Goal: Check status: Check status

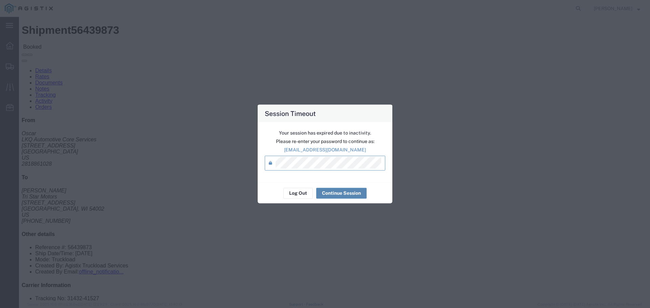
click at [345, 192] on button "Continue Session" at bounding box center [341, 193] width 50 height 11
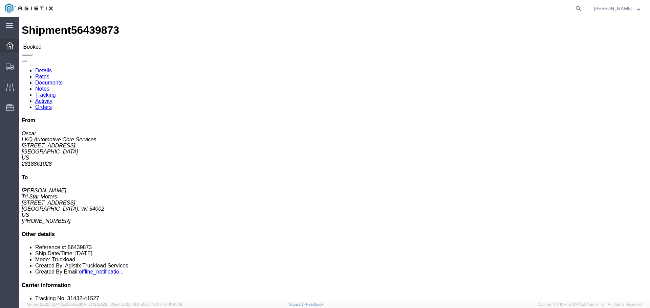
click at [7, 49] on icon at bounding box center [9, 45] width 7 height 7
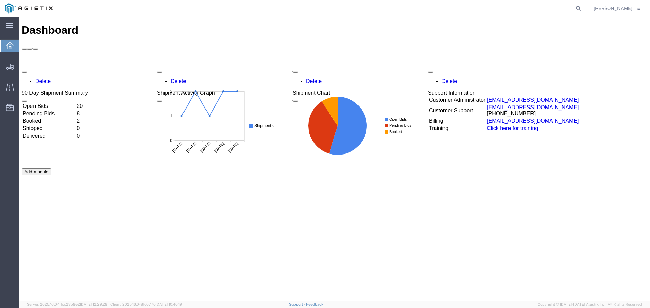
click at [50, 118] on td "Booked" at bounding box center [48, 121] width 53 height 7
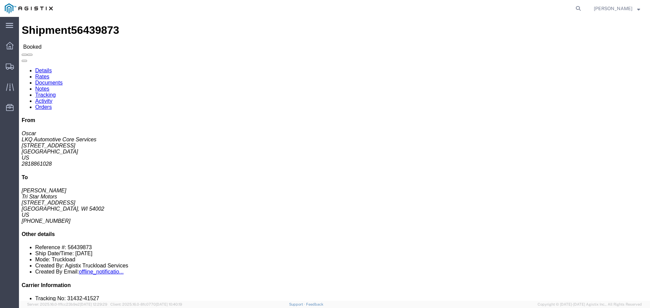
click icon "button"
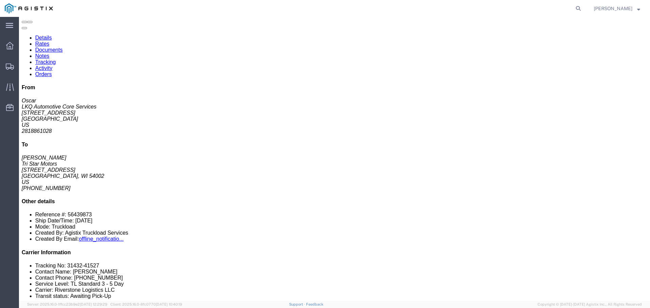
scroll to position [49, 0]
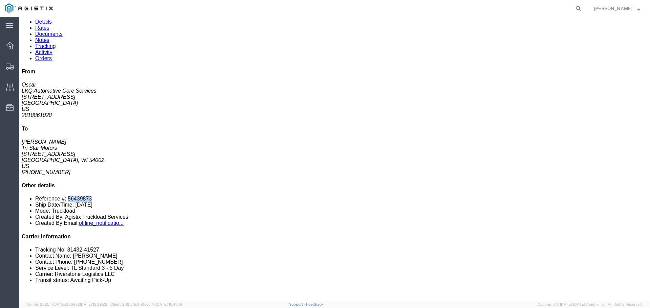
drag, startPoint x: 532, startPoint y: 155, endPoint x: 554, endPoint y: 156, distance: 21.4
click li "Reference #: 56439873"
copy li "56439873"
click at [23, 67] on span "Shipments" at bounding box center [21, 67] width 5 height 14
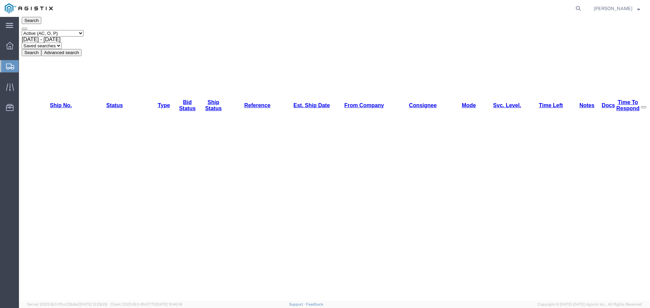
scroll to position [90, 0]
